Goal: Information Seeking & Learning: Find specific fact

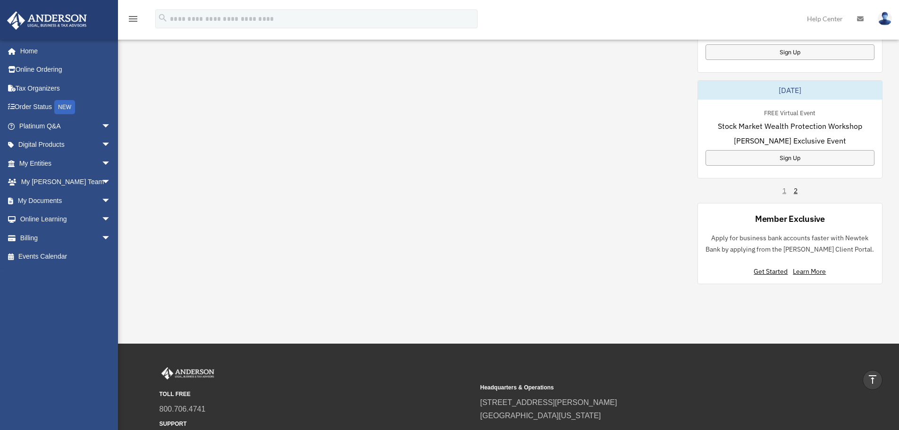
scroll to position [687, 0]
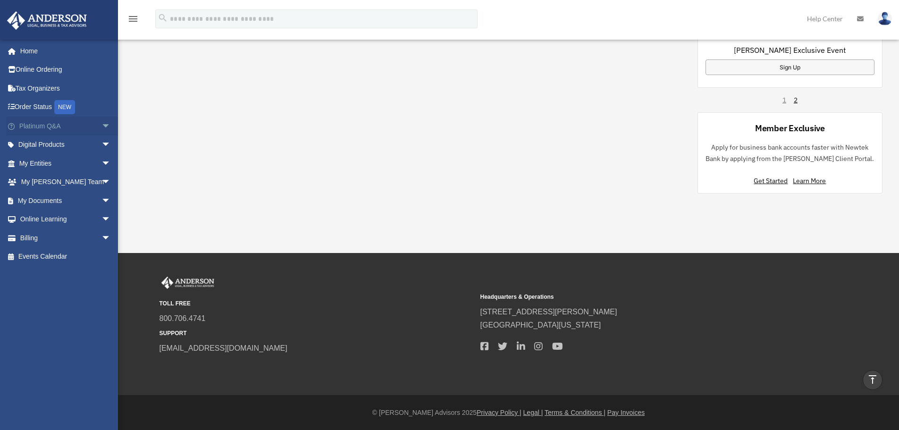
click at [42, 124] on link "Platinum Q&A arrow_drop_down" at bounding box center [66, 126] width 118 height 19
click at [101, 123] on span "arrow_drop_down" at bounding box center [110, 126] width 19 height 19
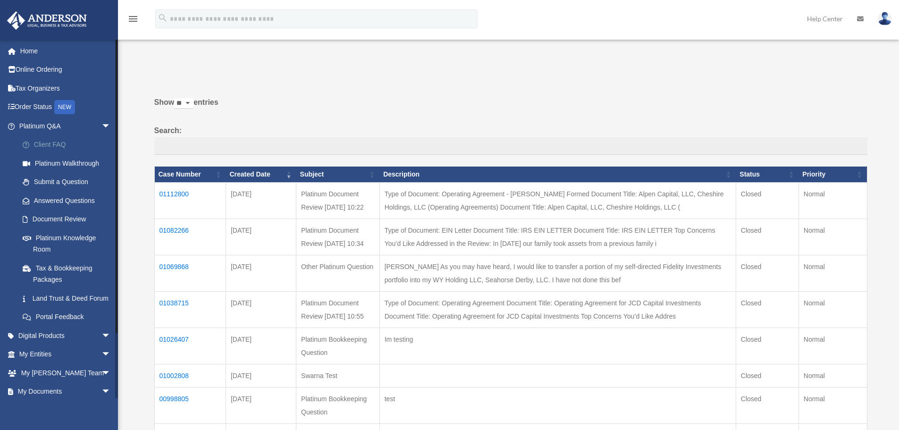
click at [59, 143] on link "Client FAQ" at bounding box center [69, 144] width 112 height 19
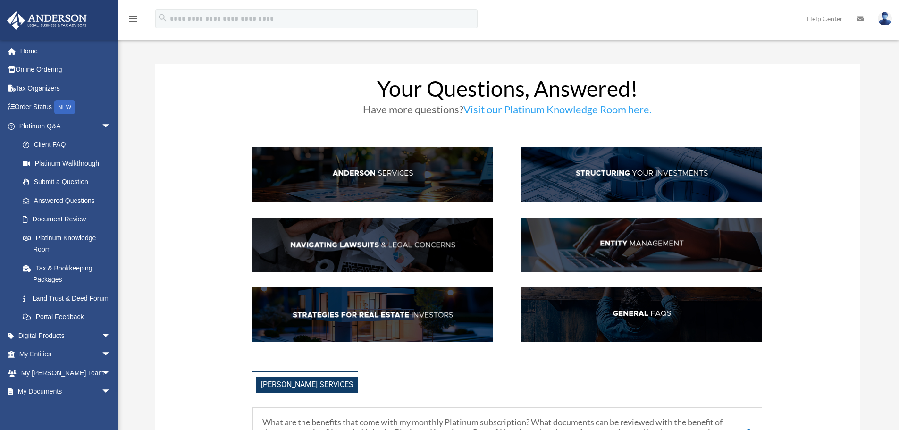
click at [362, 182] on img at bounding box center [372, 174] width 241 height 55
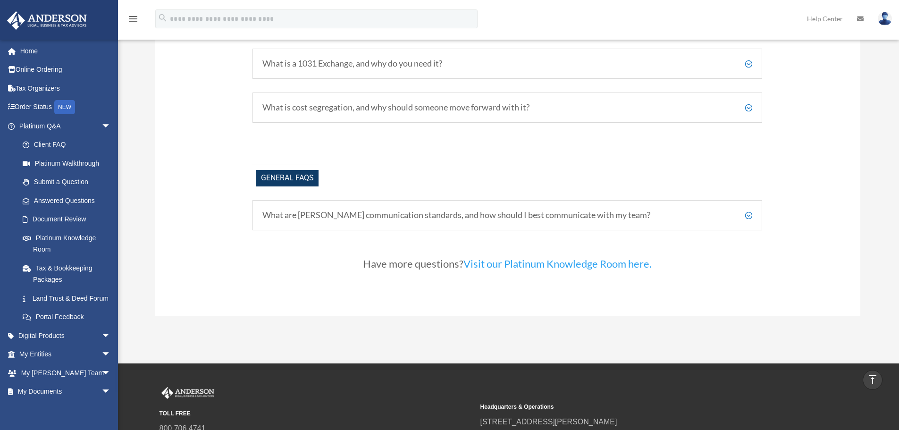
scroll to position [1966, 0]
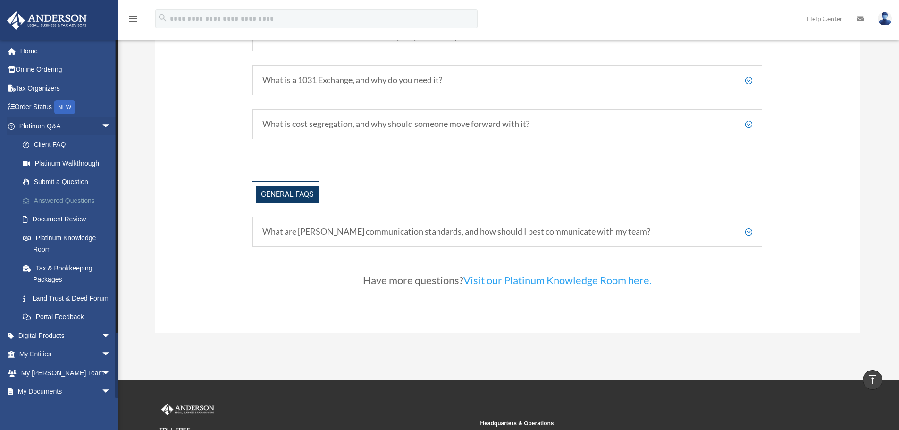
click at [85, 195] on link "Answered Questions" at bounding box center [69, 200] width 112 height 19
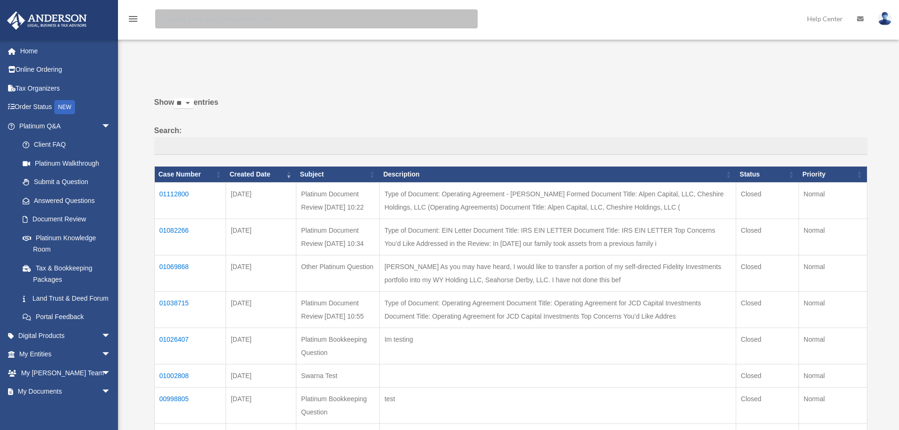
click at [206, 17] on input "search" at bounding box center [316, 18] width 322 height 19
type input "**********"
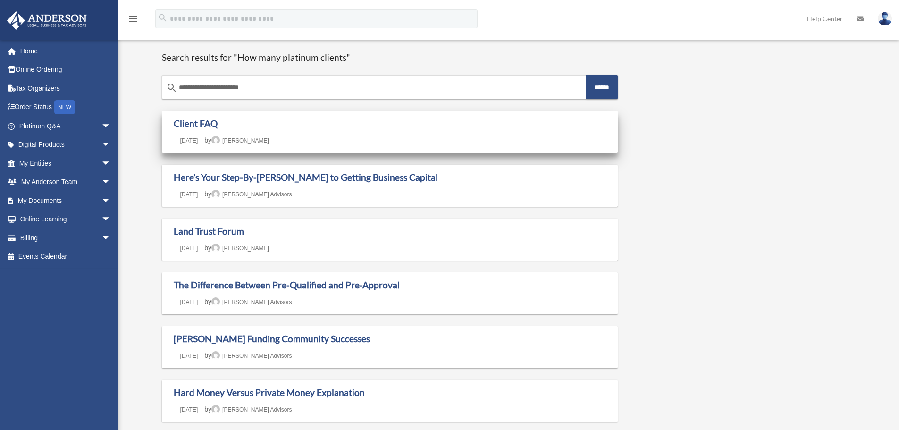
click at [336, 126] on h1 "Client FAQ" at bounding box center [390, 124] width 433 height 12
click at [204, 125] on link "Client FAQ" at bounding box center [196, 123] width 44 height 11
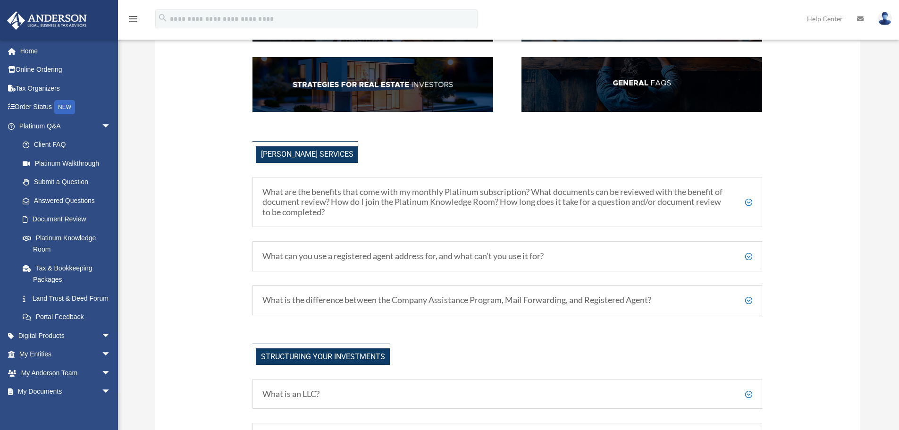
scroll to position [236, 0]
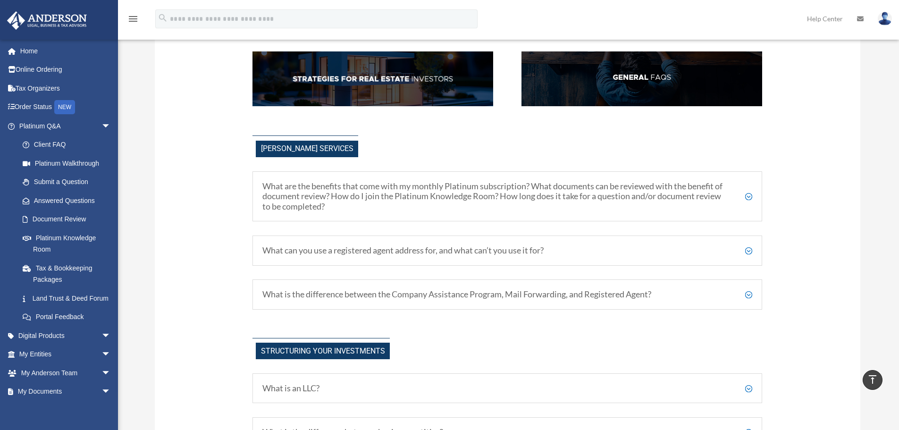
click at [750, 193] on h5 "What are the benefits that come with my monthly Platinum subscription? What doc…" at bounding box center [507, 196] width 490 height 31
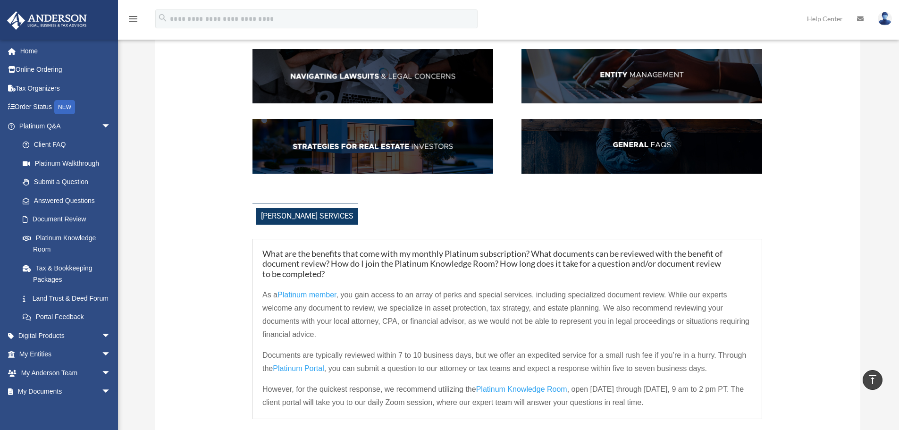
scroll to position [0, 0]
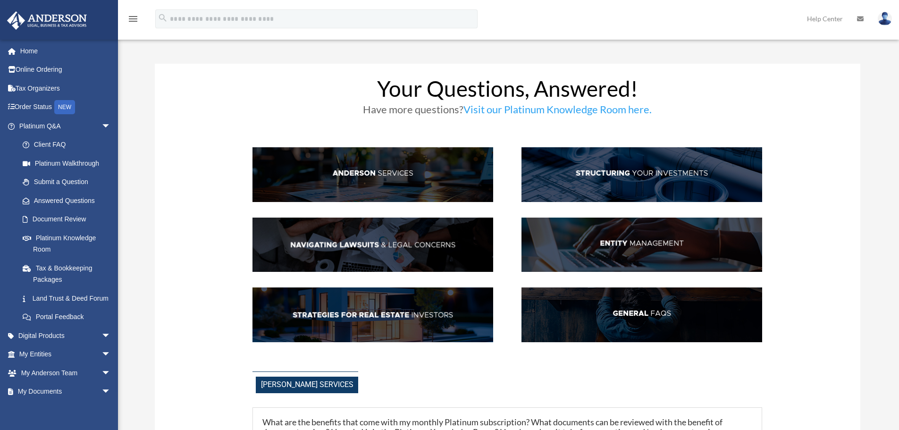
click at [647, 309] on img at bounding box center [641, 314] width 241 height 55
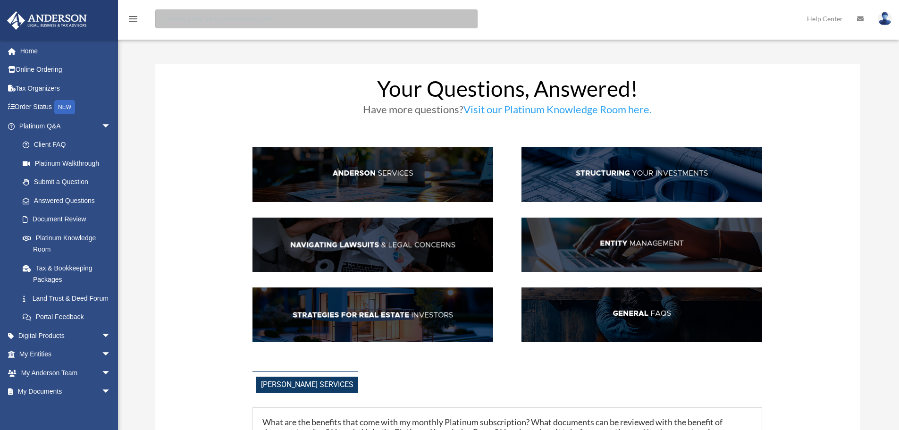
click at [179, 19] on input "search" at bounding box center [316, 18] width 322 height 19
type input "**********"
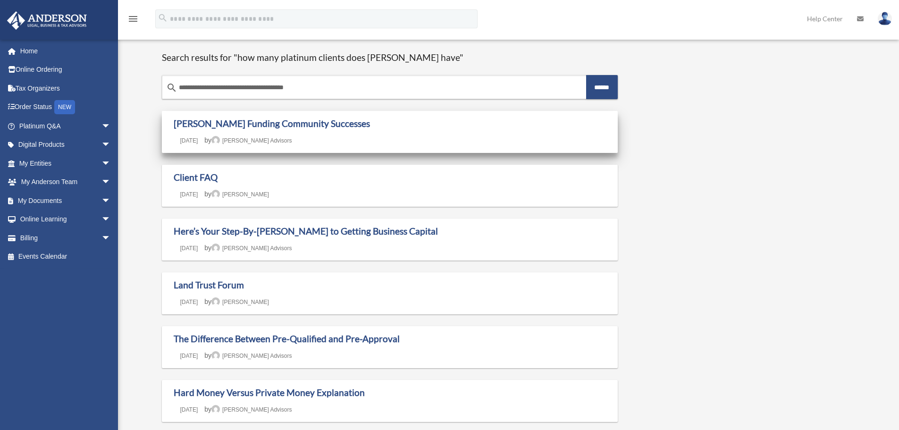
click at [394, 126] on h1 "[PERSON_NAME] Funding Community Successes" at bounding box center [390, 124] width 433 height 12
click at [221, 125] on link "[PERSON_NAME] Funding Community Successes" at bounding box center [272, 123] width 196 height 11
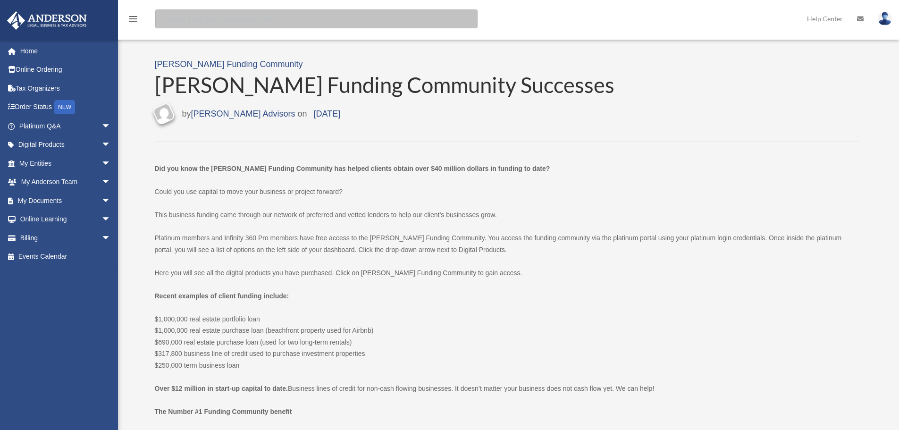
click at [186, 19] on input "search" at bounding box center [316, 18] width 322 height 19
type input "**********"
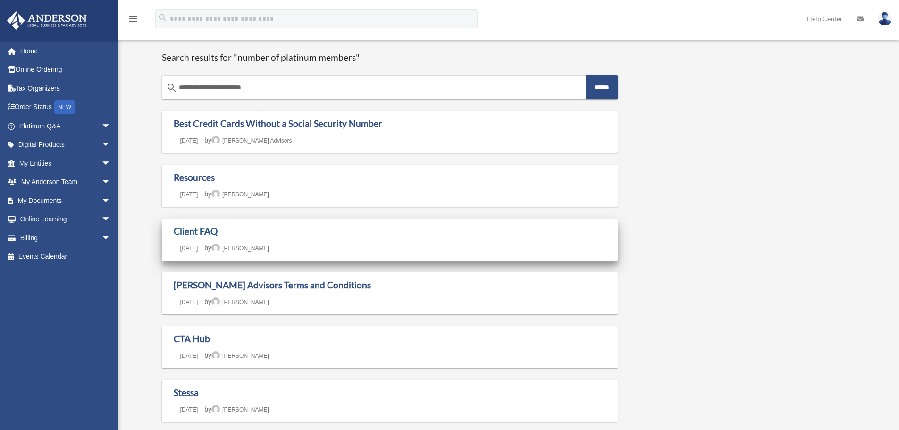
click at [198, 231] on link "Client FAQ" at bounding box center [196, 231] width 44 height 11
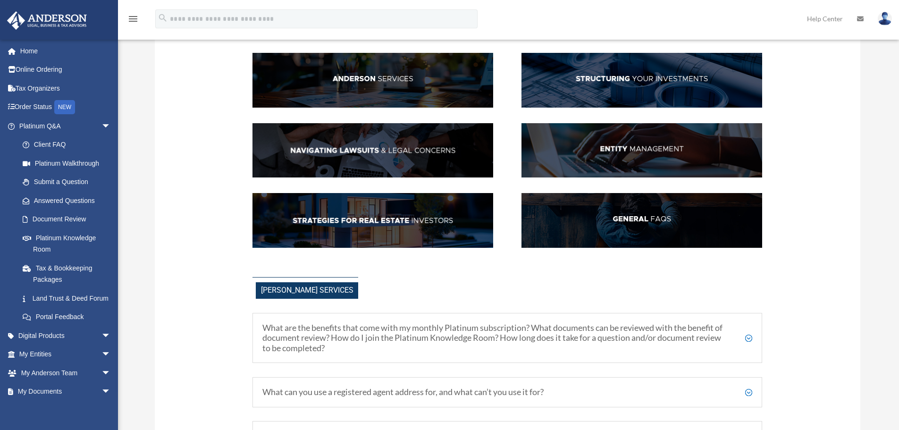
scroll to position [189, 0]
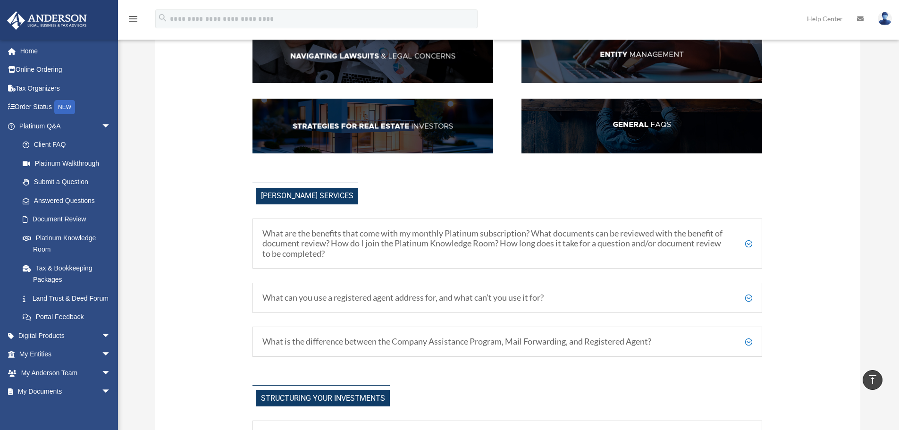
click at [750, 245] on h5 "What are the benefits that come with my monthly Platinum subscription? What doc…" at bounding box center [507, 243] width 490 height 31
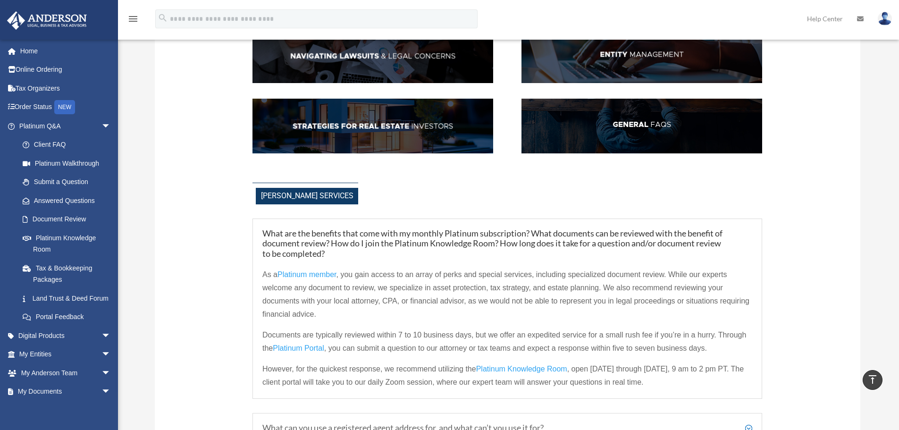
click at [295, 273] on span "Platinum member" at bounding box center [306, 274] width 59 height 8
